Goal: Transaction & Acquisition: Download file/media

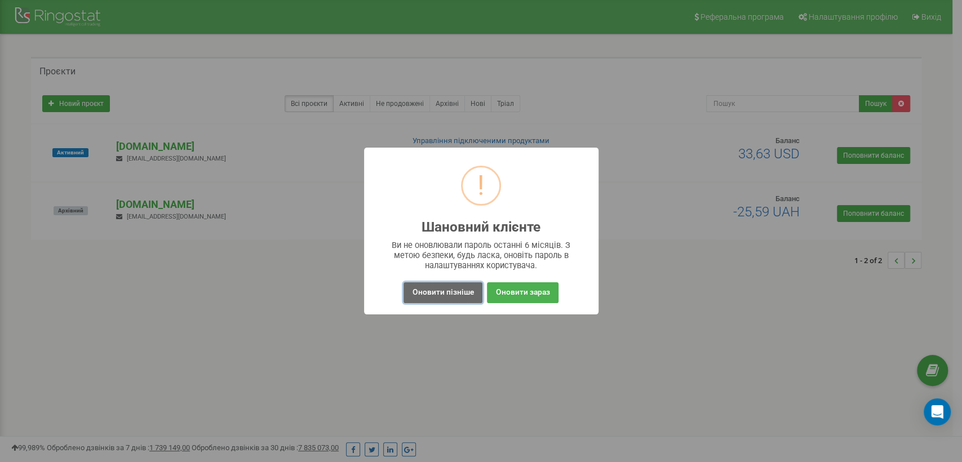
click at [435, 297] on button "Оновити пізніше" at bounding box center [443, 292] width 78 height 21
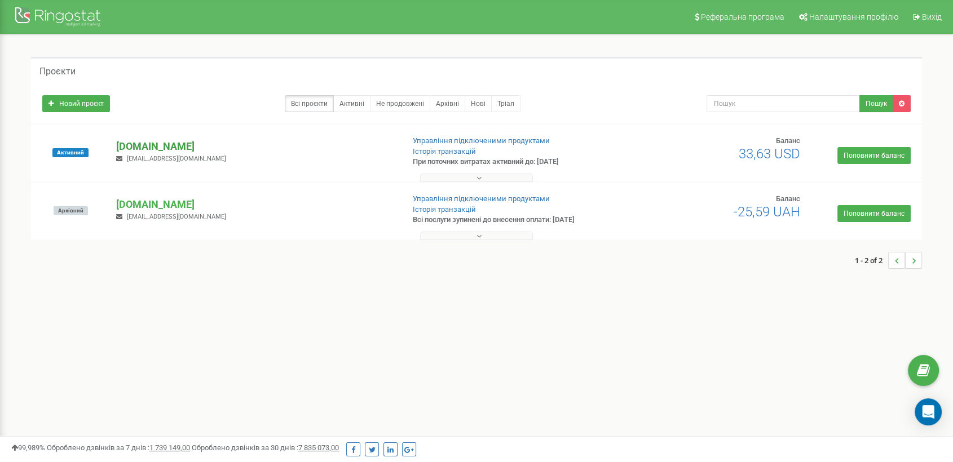
click at [151, 145] on p "[DOMAIN_NAME]" at bounding box center [255, 146] width 278 height 15
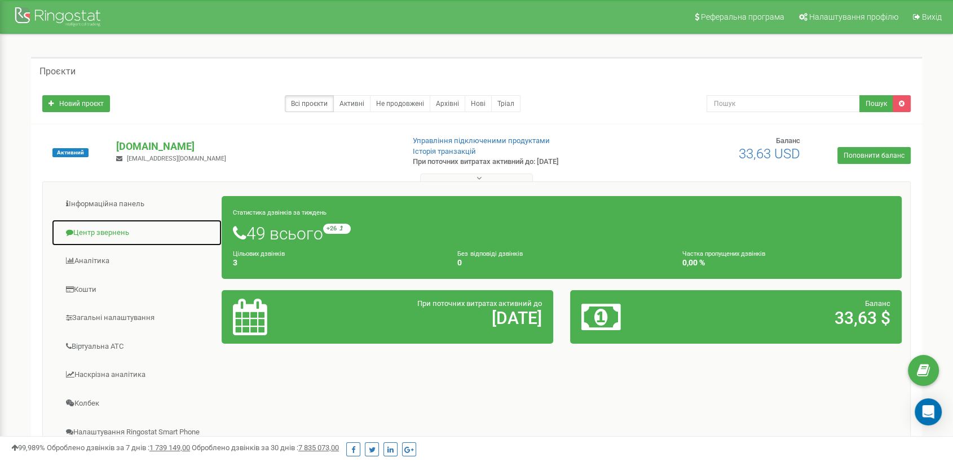
click at [94, 231] on link "Центр звернень" at bounding box center [136, 233] width 171 height 28
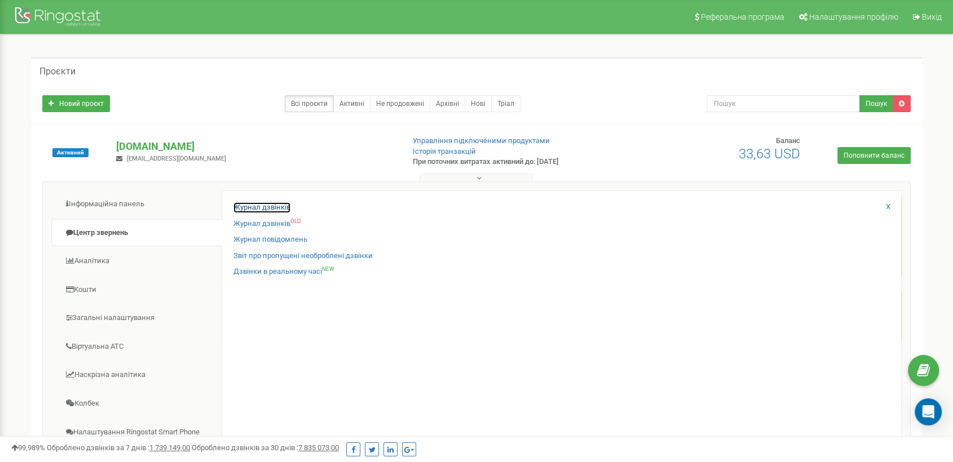
click at [276, 203] on link "Журнал дзвінків" at bounding box center [261, 207] width 57 height 11
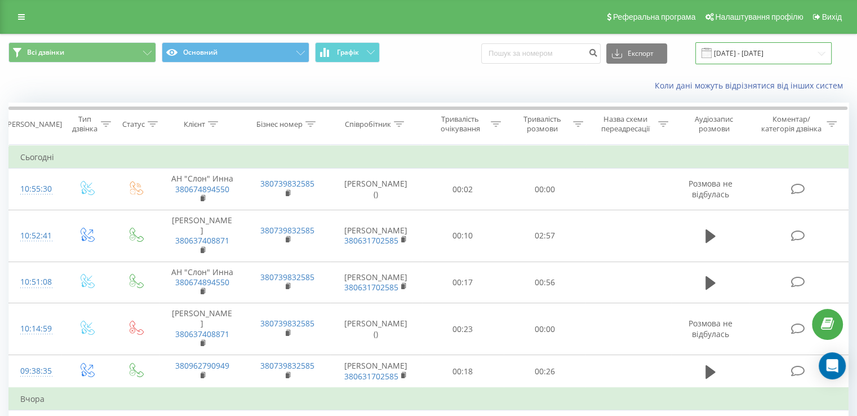
click at [772, 55] on input "[DATE] - [DATE]" at bounding box center [764, 53] width 136 height 22
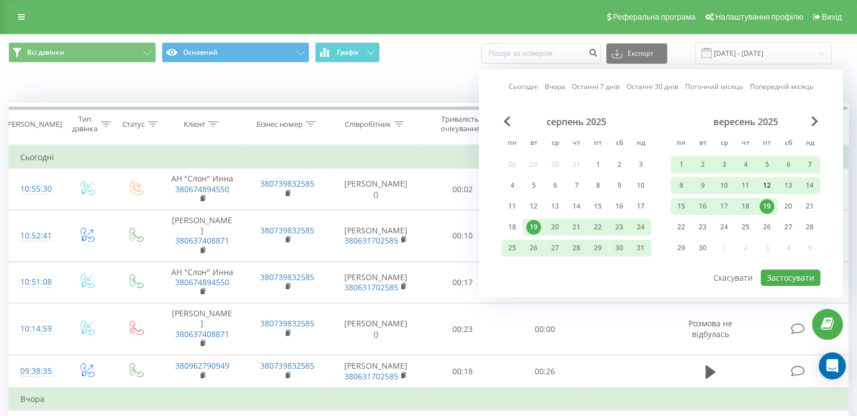
click at [767, 183] on div "12" at bounding box center [767, 185] width 15 height 15
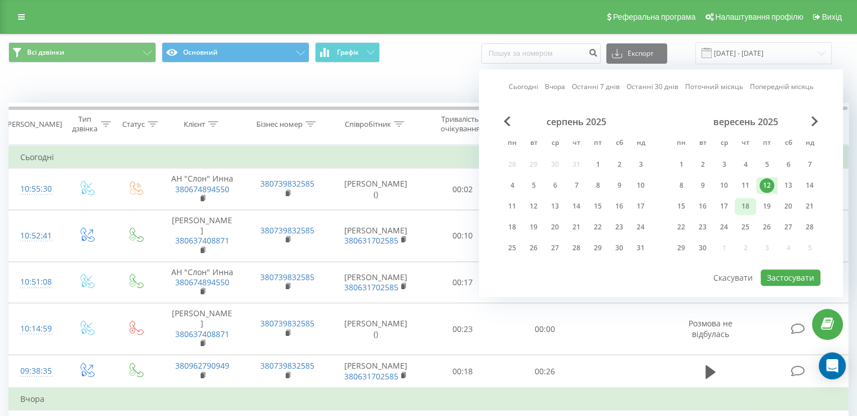
click at [747, 201] on div "18" at bounding box center [745, 206] width 15 height 15
click at [791, 273] on button "Застосувати" at bounding box center [791, 277] width 60 height 16
type input "[DATE] - [DATE]"
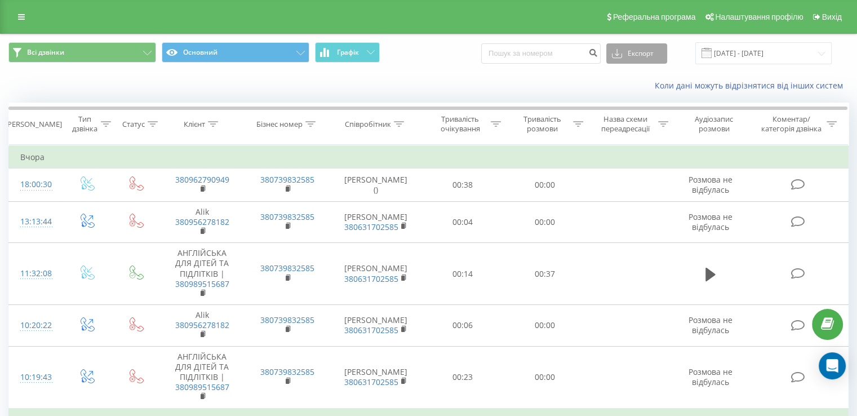
click at [622, 54] on icon at bounding box center [617, 55] width 10 height 5
click at [632, 112] on span ".xlsx" at bounding box center [624, 114] width 16 height 11
